Goal: Task Accomplishment & Management: Use online tool/utility

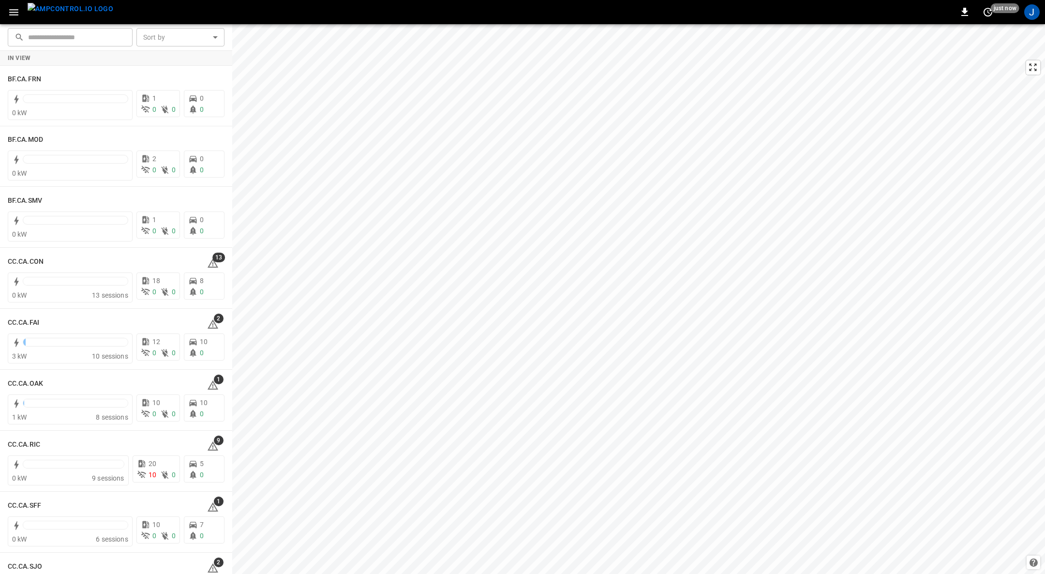
click at [13, 14] on icon "button" at bounding box center [13, 12] width 9 height 6
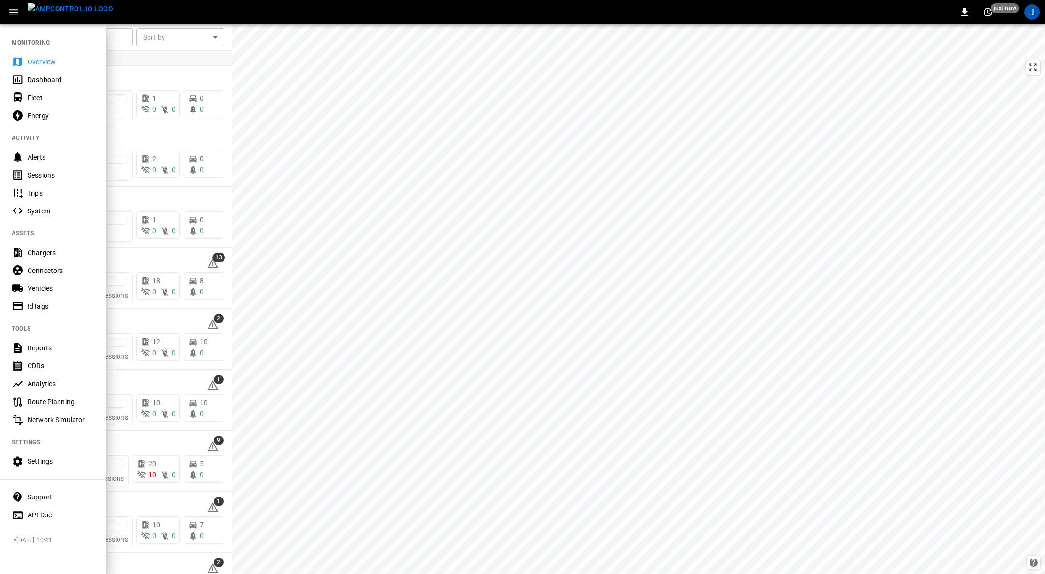
click at [37, 99] on div "Fleet" at bounding box center [61, 98] width 67 height 10
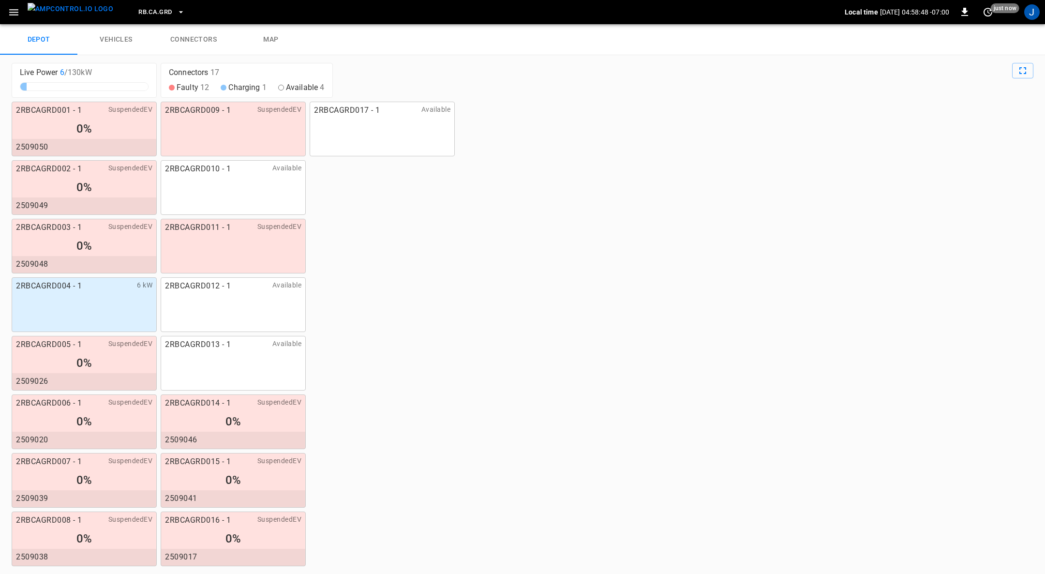
click at [187, 36] on link "connectors" at bounding box center [193, 39] width 77 height 31
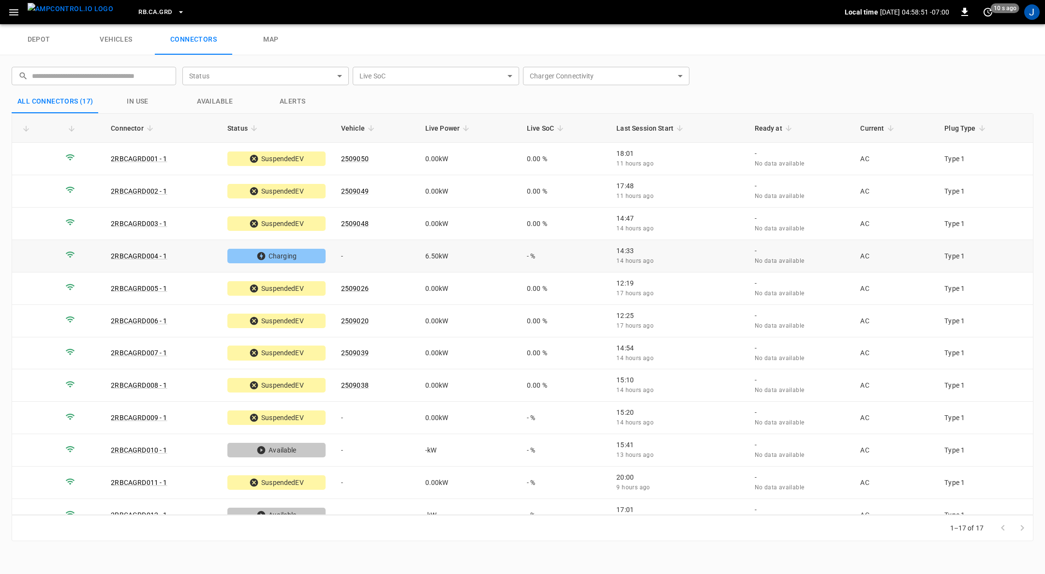
click at [346, 252] on td "-" at bounding box center [375, 256] width 84 height 32
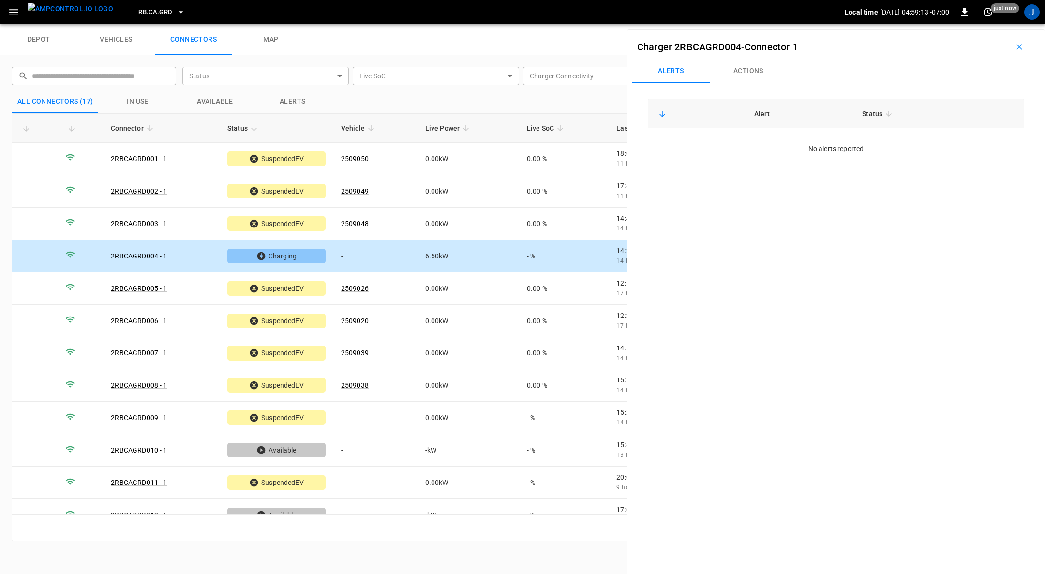
click at [1015, 50] on icon "button" at bounding box center [1020, 47] width 10 height 10
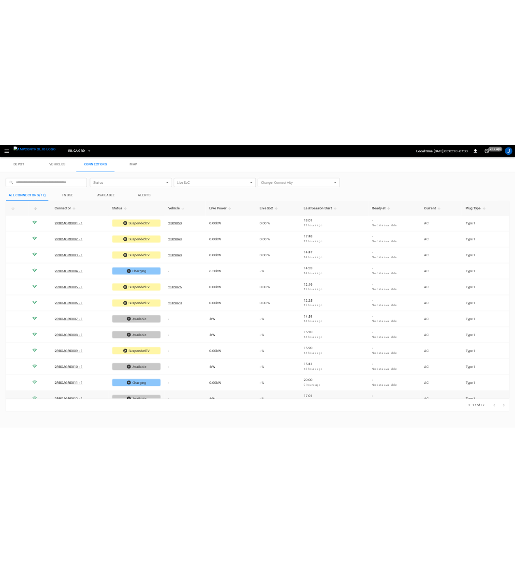
scroll to position [38, 0]
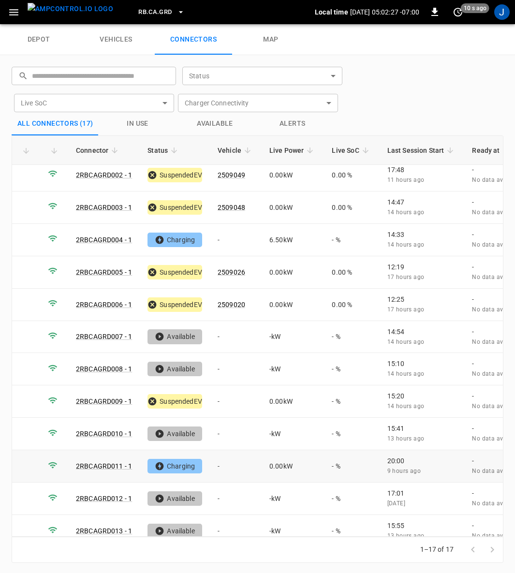
click at [220, 457] on td "-" at bounding box center [236, 467] width 52 height 32
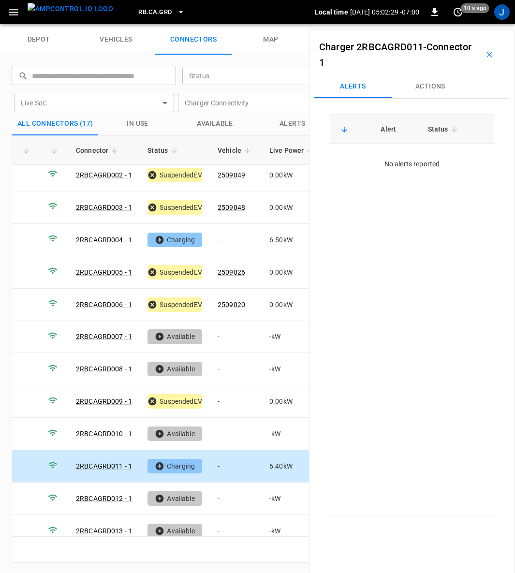
click at [432, 83] on button "Actions" at bounding box center [430, 86] width 77 height 23
click at [415, 163] on div "Vehicle Name Vehicle Name" at bounding box center [428, 160] width 111 height 18
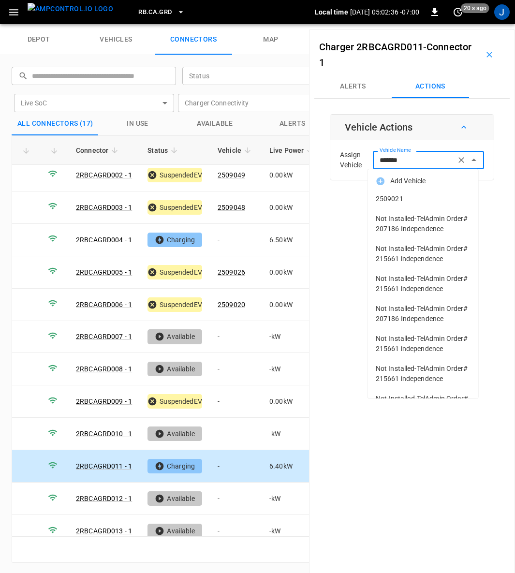
click at [399, 195] on span "2509021" at bounding box center [423, 199] width 95 height 10
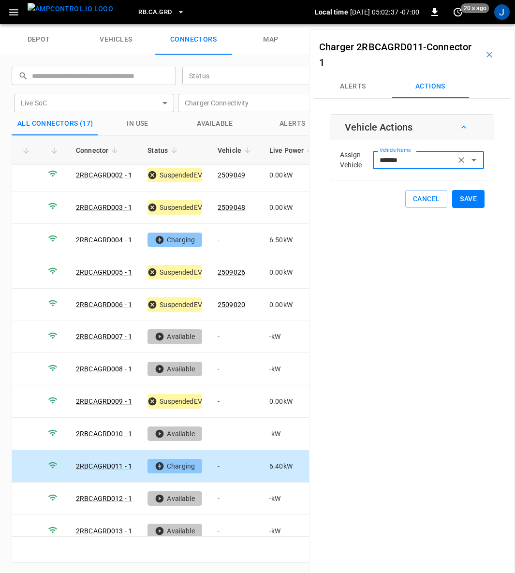
type input "*******"
click at [460, 199] on button "Save" at bounding box center [468, 199] width 32 height 18
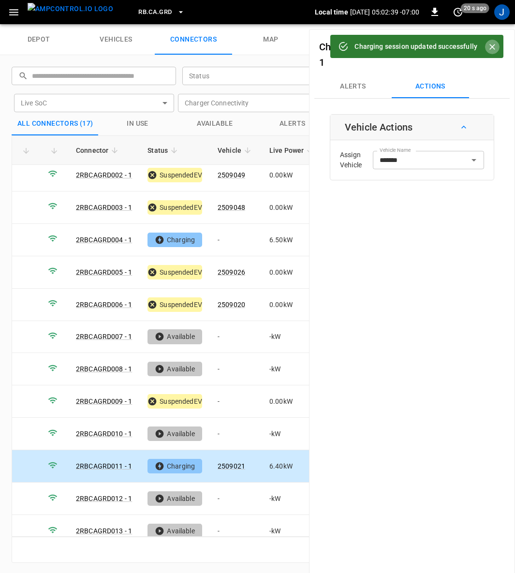
click at [493, 47] on icon "Close" at bounding box center [493, 47] width 6 height 6
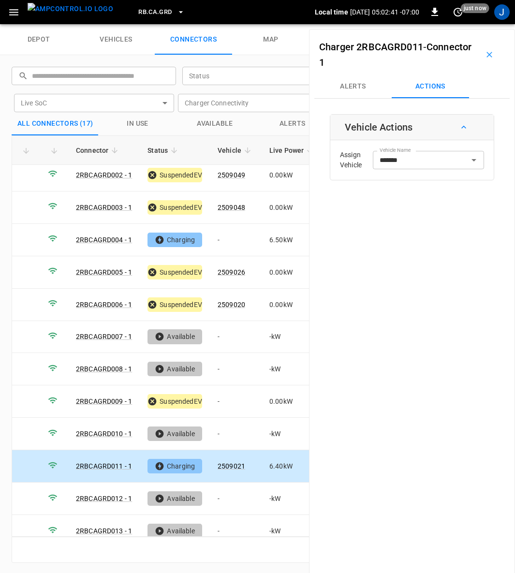
click at [485, 50] on icon "button" at bounding box center [490, 55] width 10 height 10
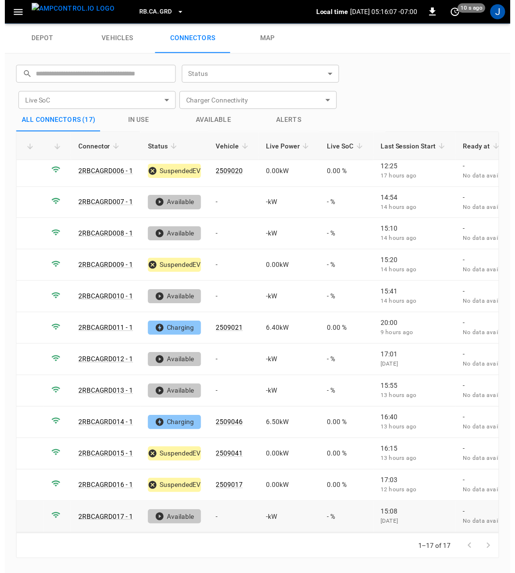
scroll to position [160, 0]
